Goal: Task Accomplishment & Management: Use online tool/utility

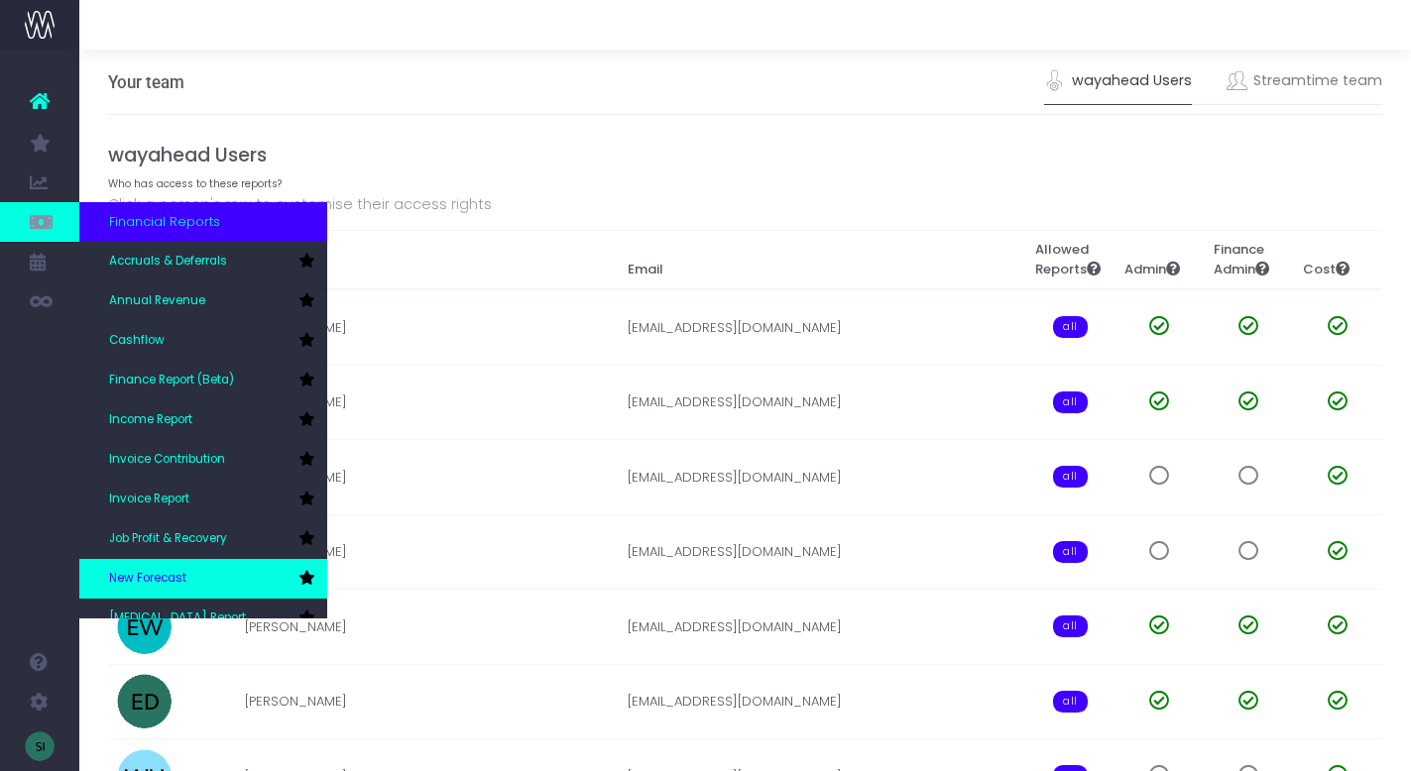
click at [212, 585] on link "New Forecast" at bounding box center [203, 579] width 248 height 40
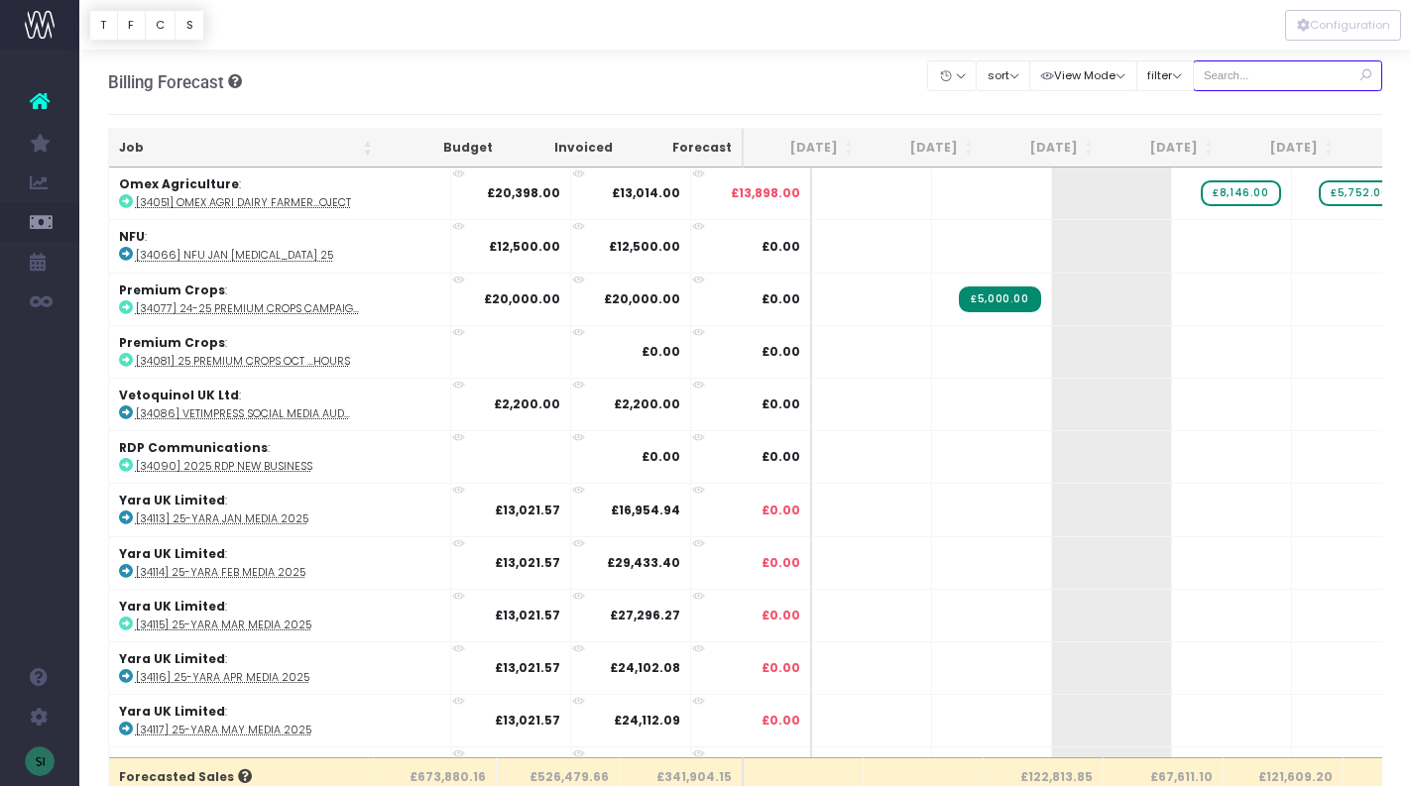
click at [1258, 74] on input "text" at bounding box center [1288, 75] width 190 height 31
type input "pes"
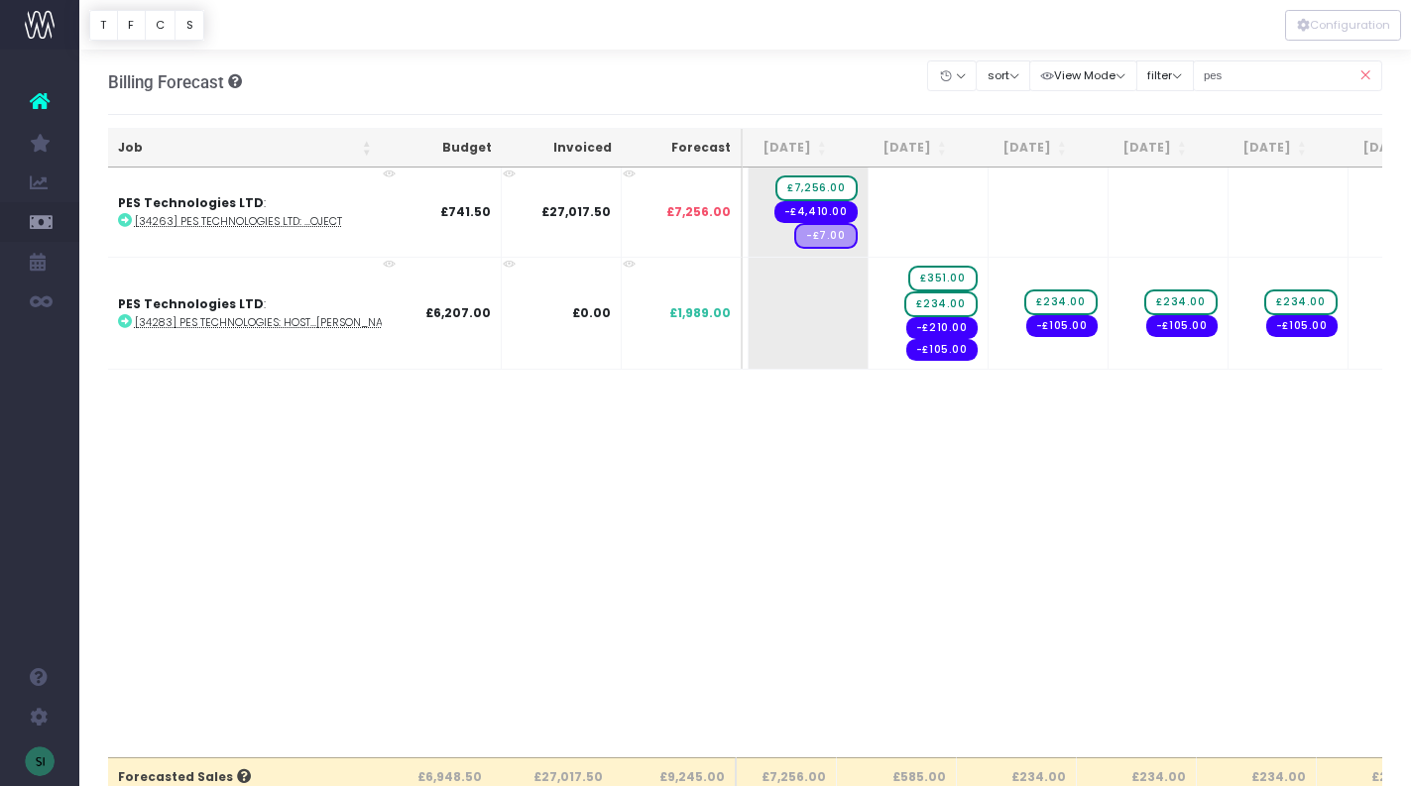
scroll to position [0, 294]
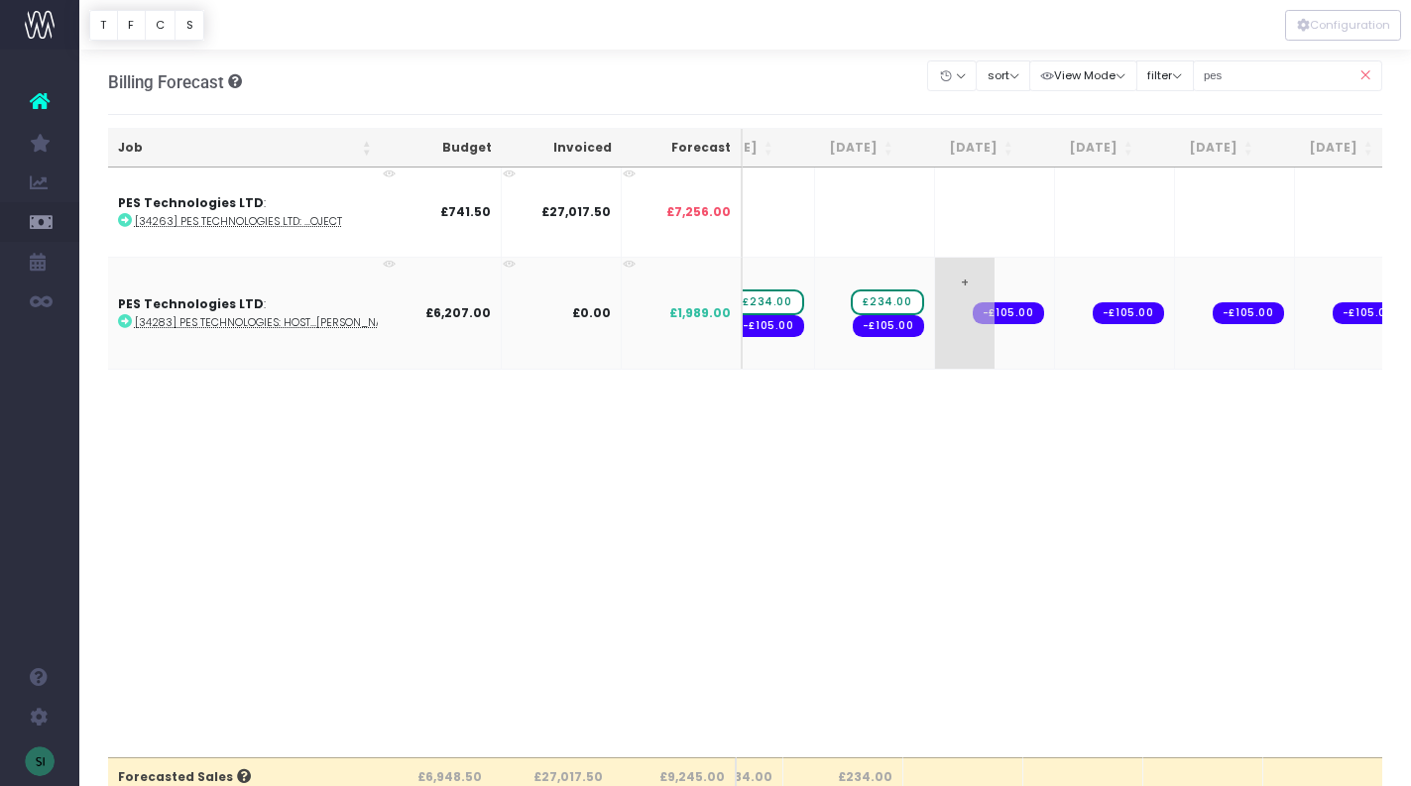
click at [935, 277] on span "+" at bounding box center [964, 313] width 59 height 111
click at [935, 279] on span "+" at bounding box center [964, 313] width 59 height 111
click at [934, 279] on body "Oh my... this is bad. [PERSON_NAME] wasn't able to load this page. Please conta…" at bounding box center [705, 393] width 1411 height 786
click at [998, 297] on span "£4,218.00" at bounding box center [1003, 303] width 79 height 26
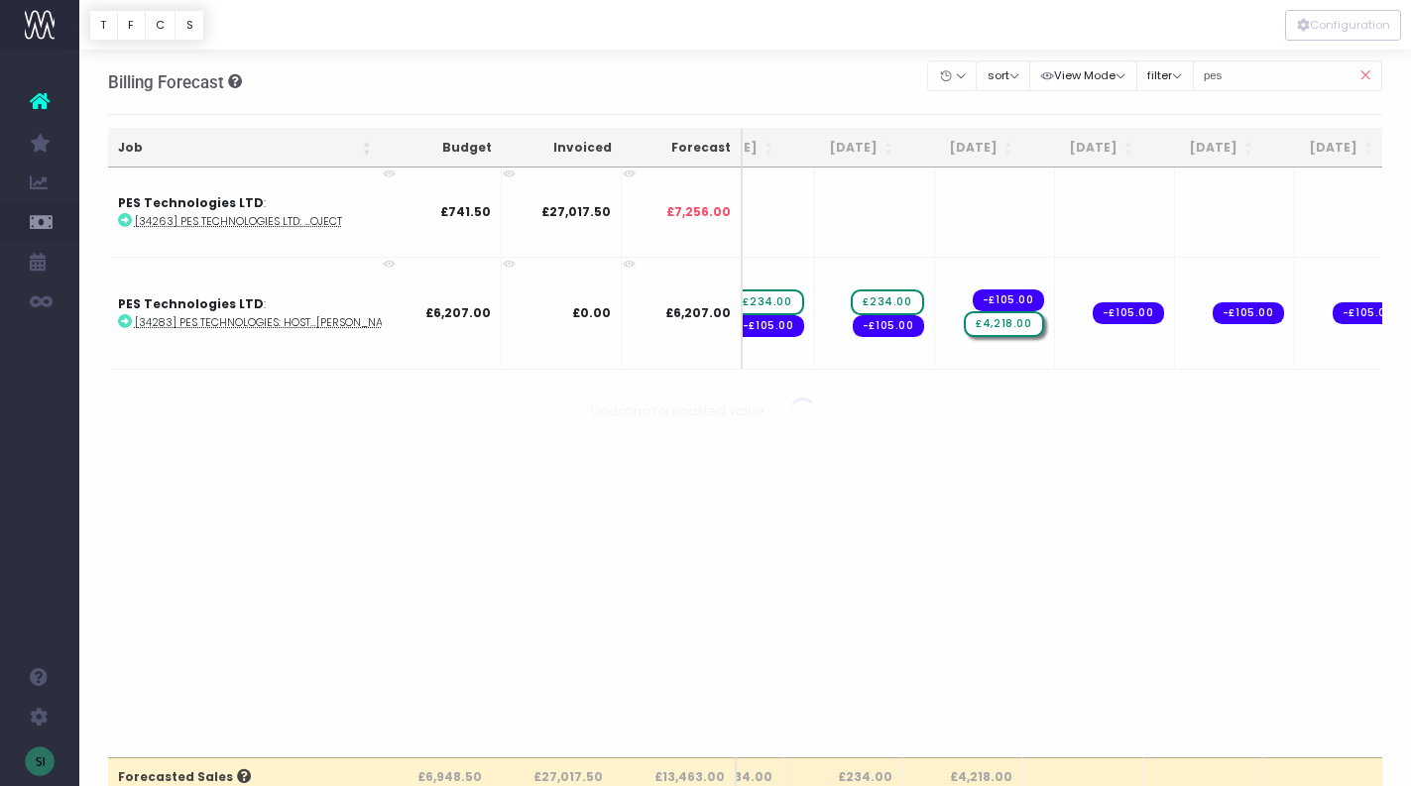
click at [985, 302] on div at bounding box center [705, 393] width 1411 height 786
click at [996, 302] on span "£4,218.00" at bounding box center [1003, 303] width 79 height 26
click at [968, 296] on span "£4,218.00" at bounding box center [1003, 303] width 79 height 26
type input "234"
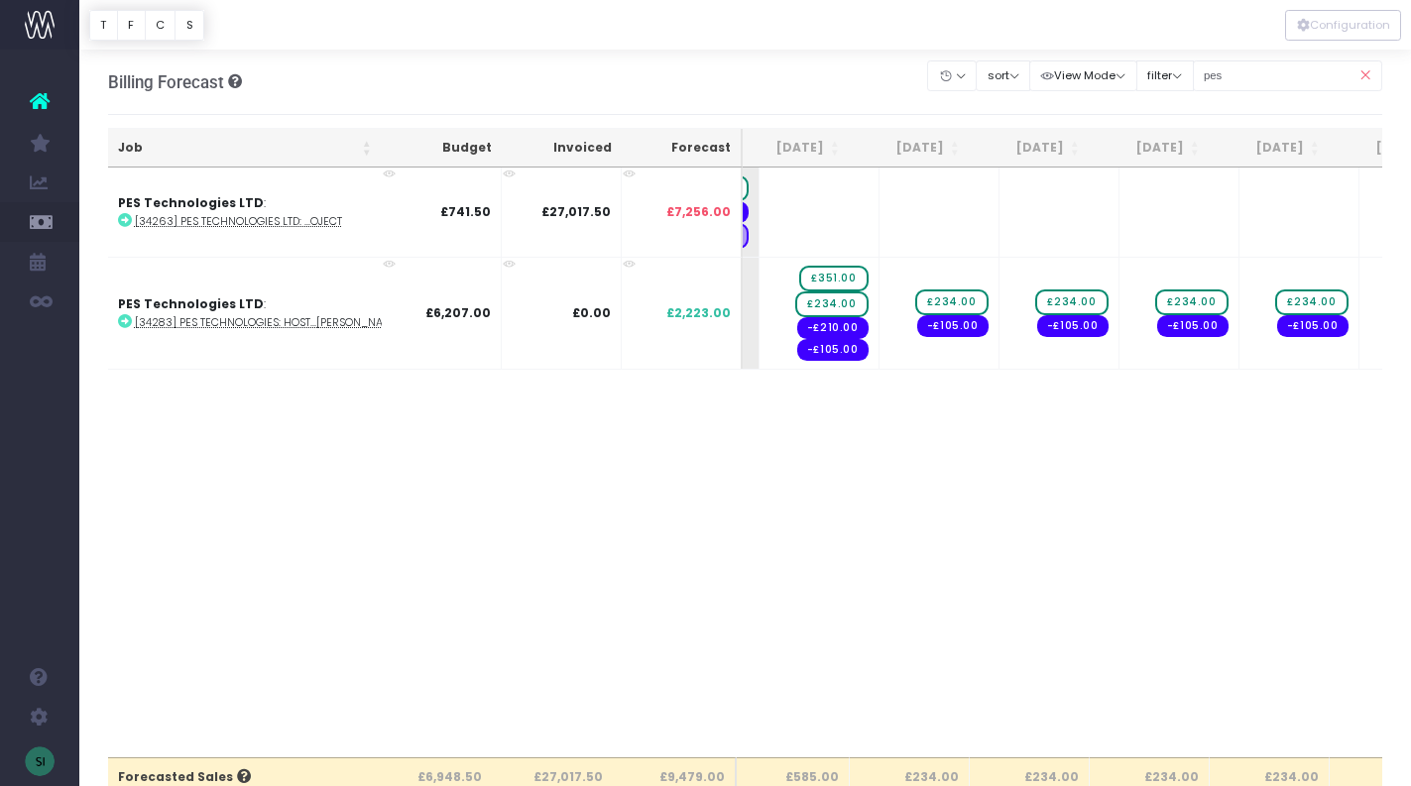
scroll to position [0, 376]
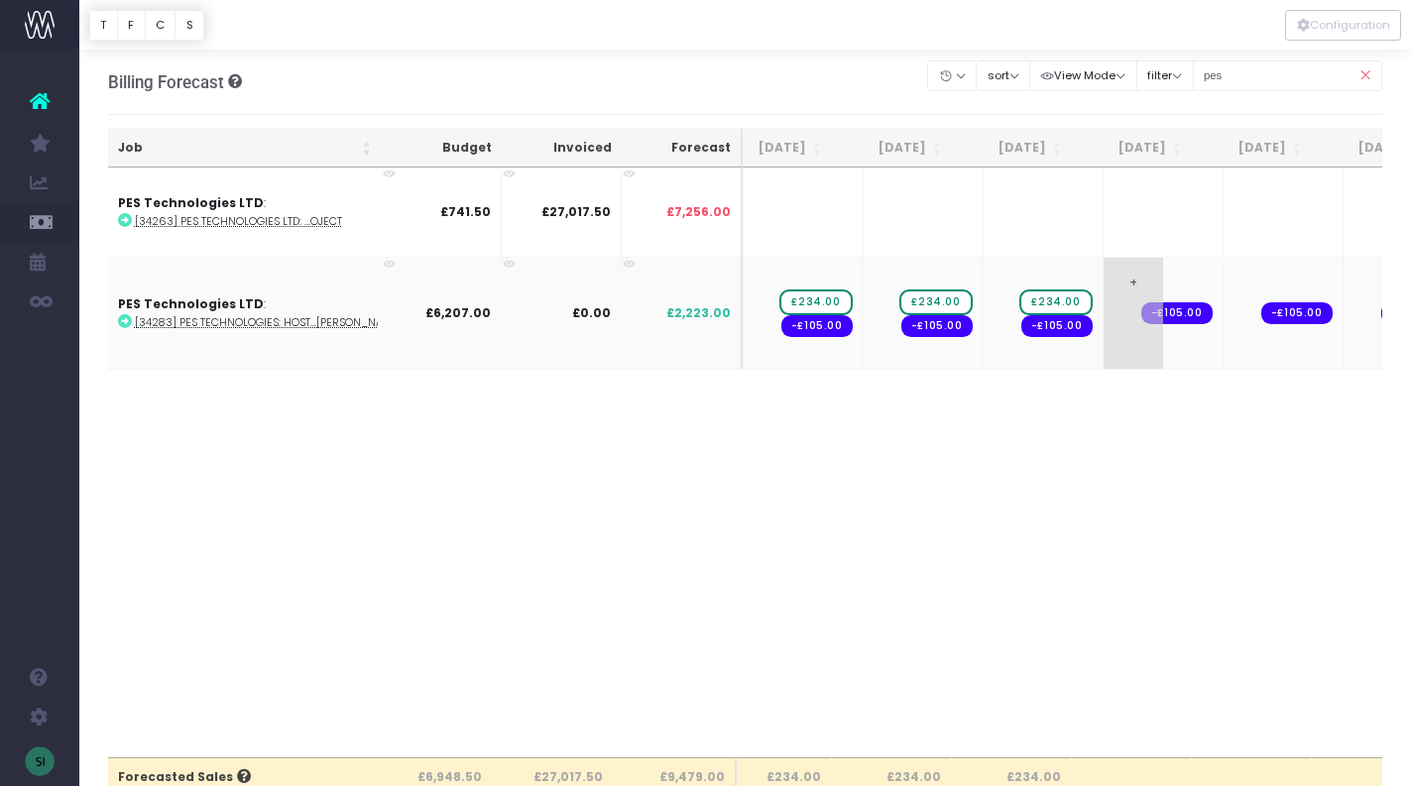
click at [1106, 280] on span "+" at bounding box center [1133, 313] width 59 height 111
type input "234"
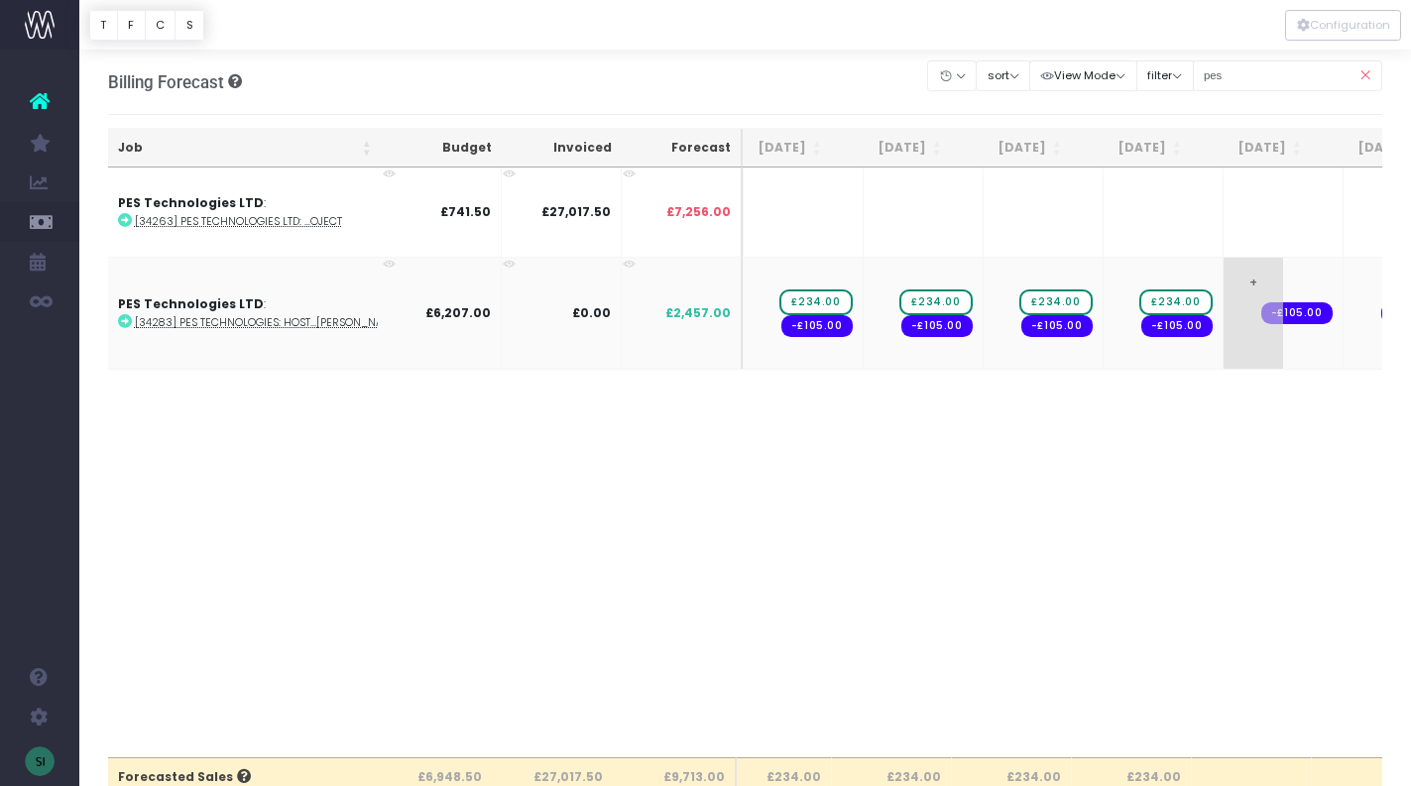
click at [1224, 279] on span "+" at bounding box center [1253, 313] width 59 height 111
type input "234"
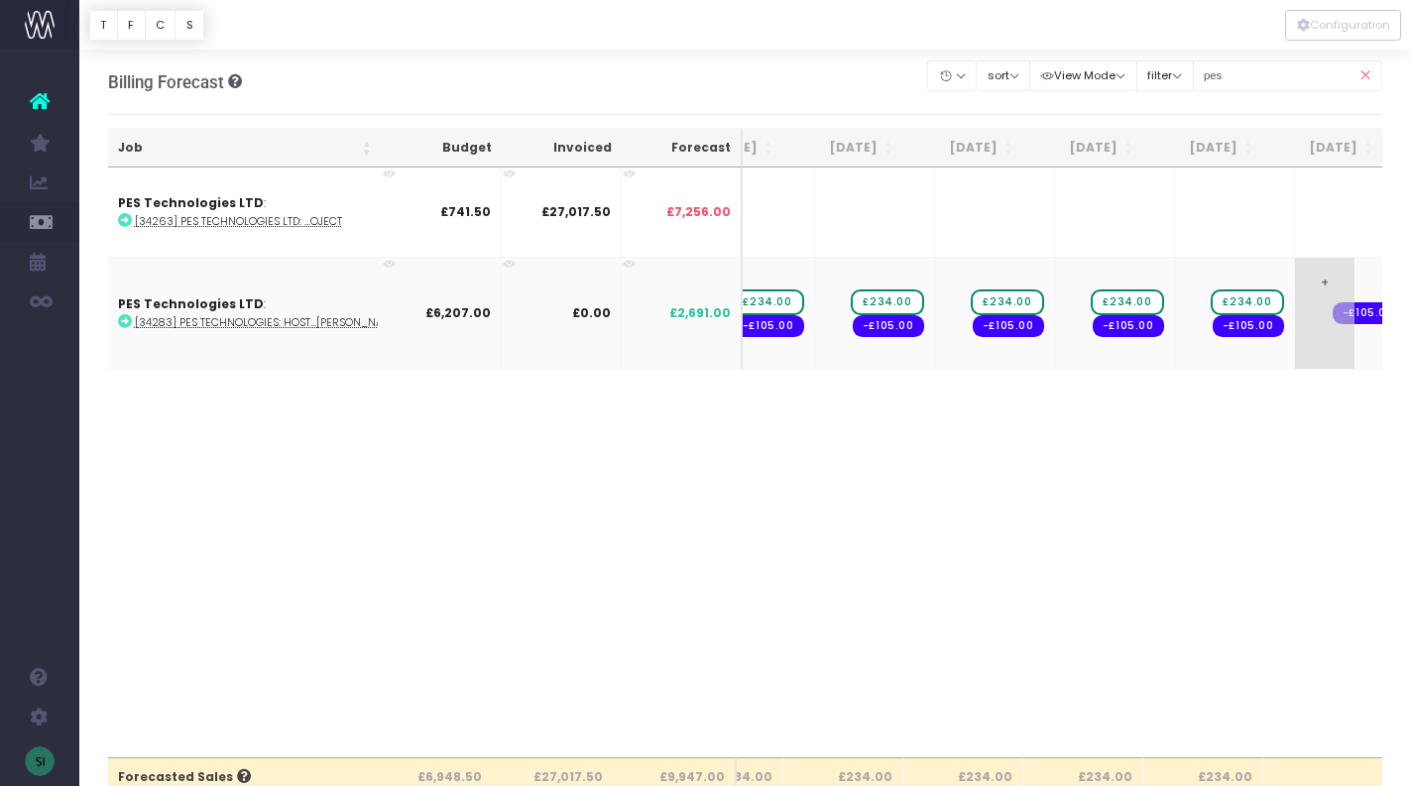
click at [1295, 281] on span "+" at bounding box center [1324, 313] width 59 height 111
type input "234"
